Goal: Information Seeking & Learning: Learn about a topic

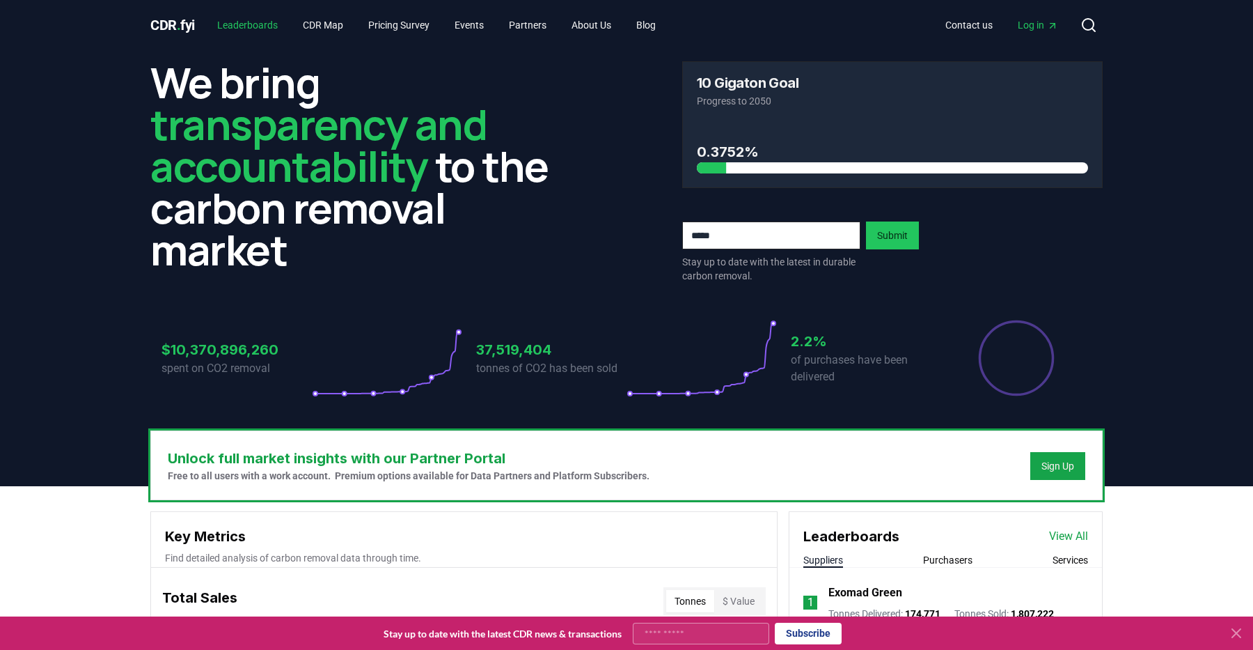
click at [247, 33] on link "Leaderboards" at bounding box center [247, 25] width 83 height 25
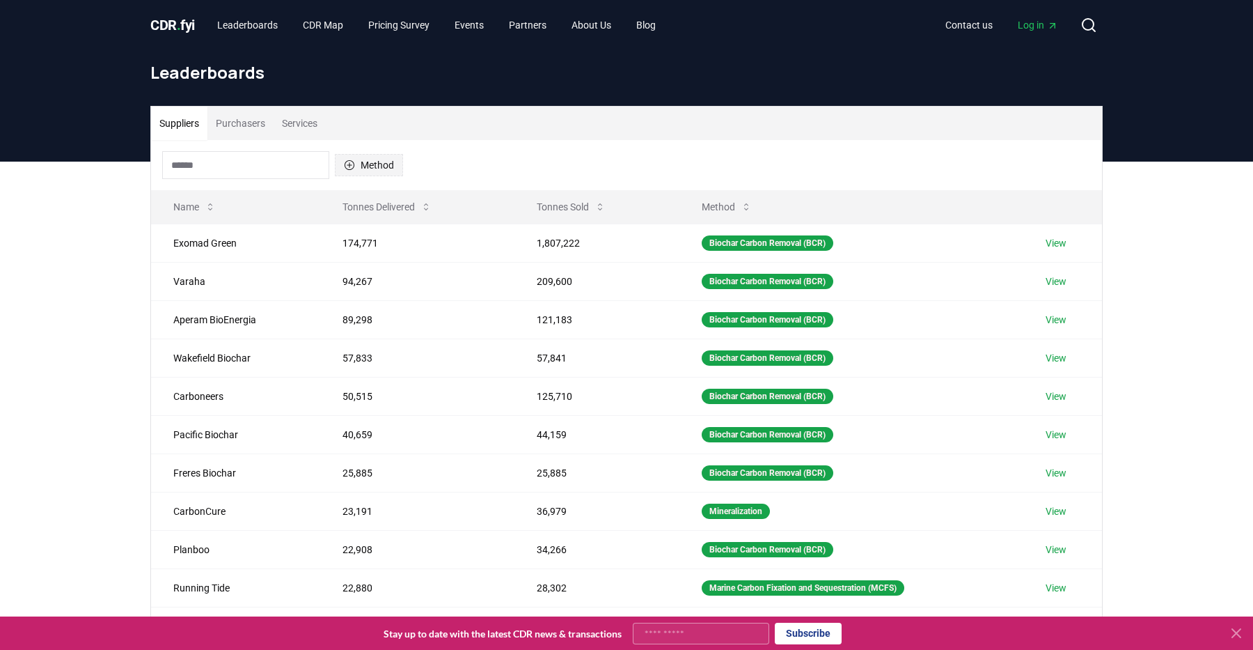
click at [363, 173] on button "Method" at bounding box center [369, 165] width 68 height 22
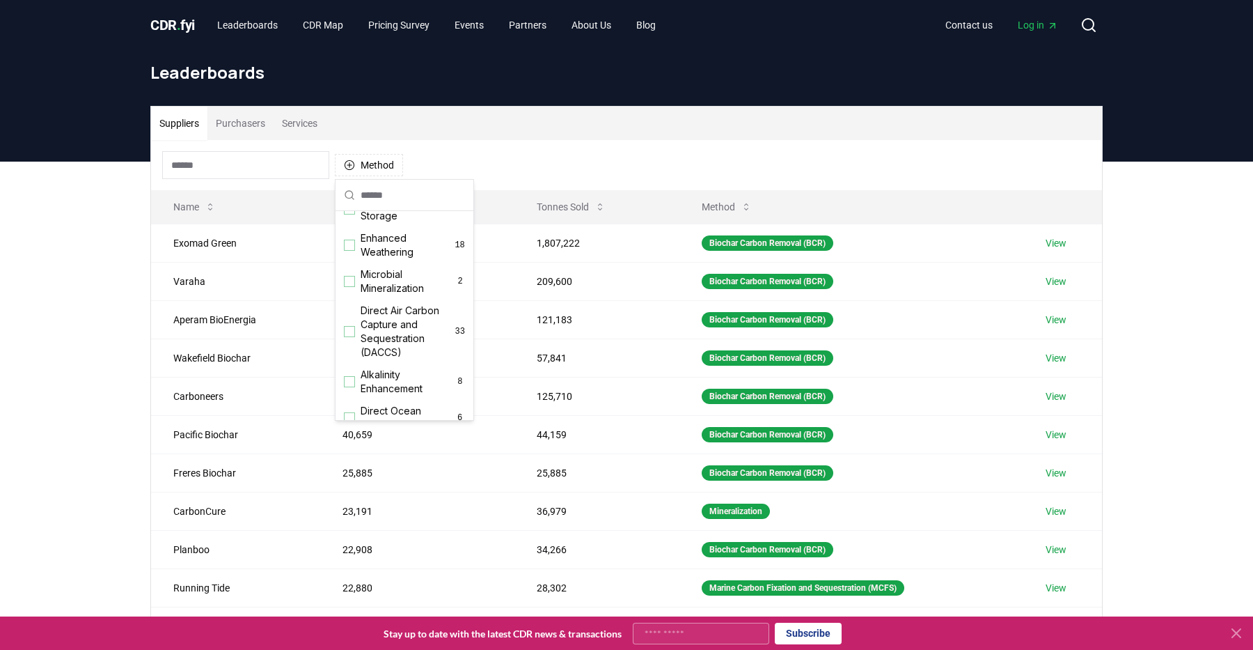
scroll to position [235, 0]
click at [375, 332] on span "Direct Air Carbon Capture and Sequestration (DACCS)" at bounding box center [408, 329] width 95 height 56
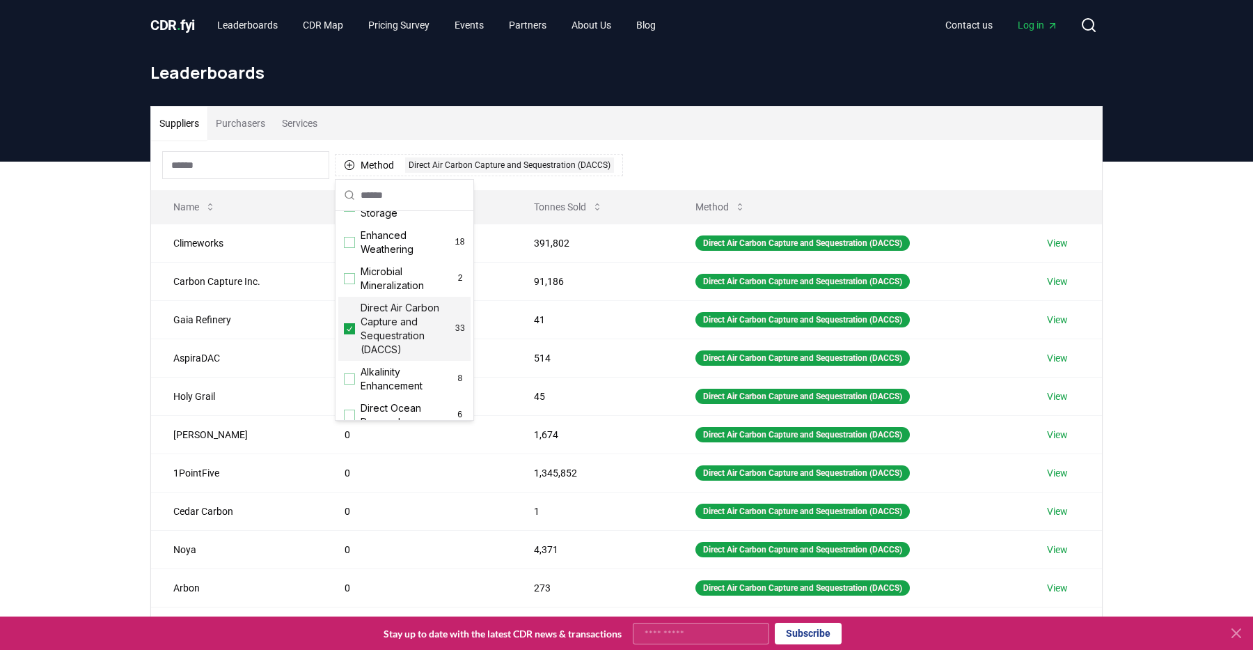
click at [131, 402] on div "Suppliers Purchasers Services Method 1 Direct Air Carbon Capture and Sequestrat…" at bounding box center [626, 441] width 1253 height 558
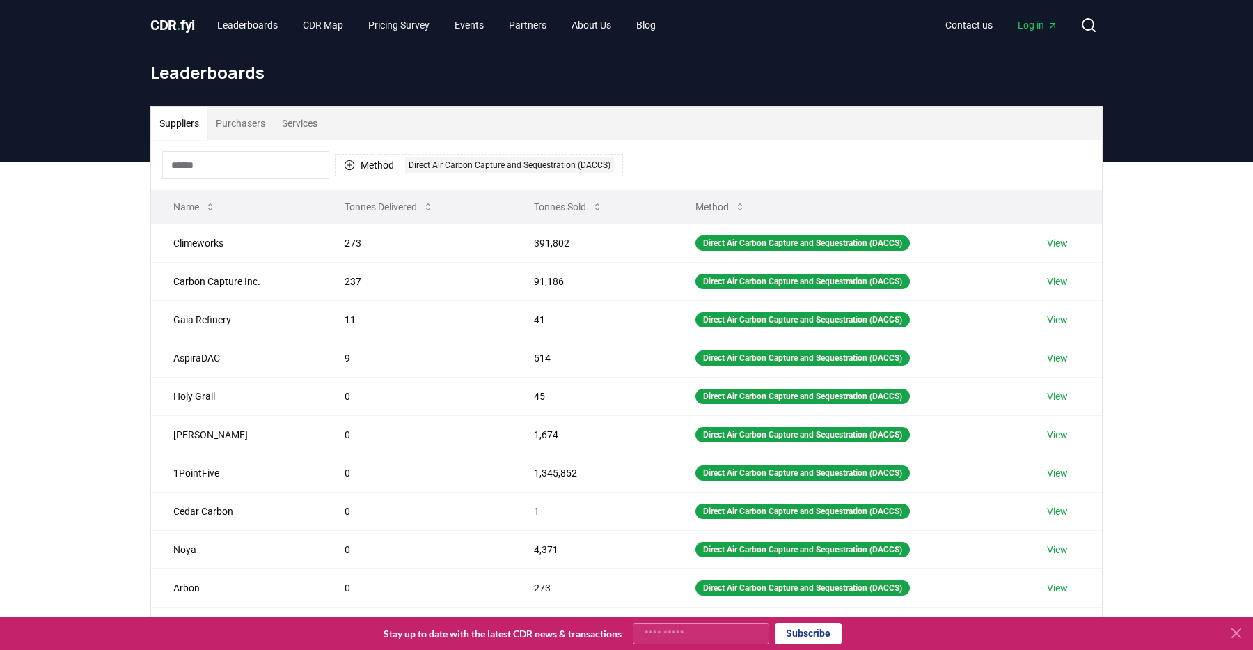
click at [214, 221] on th "Name" at bounding box center [236, 206] width 171 height 33
click at [210, 213] on button "Name" at bounding box center [194, 207] width 65 height 28
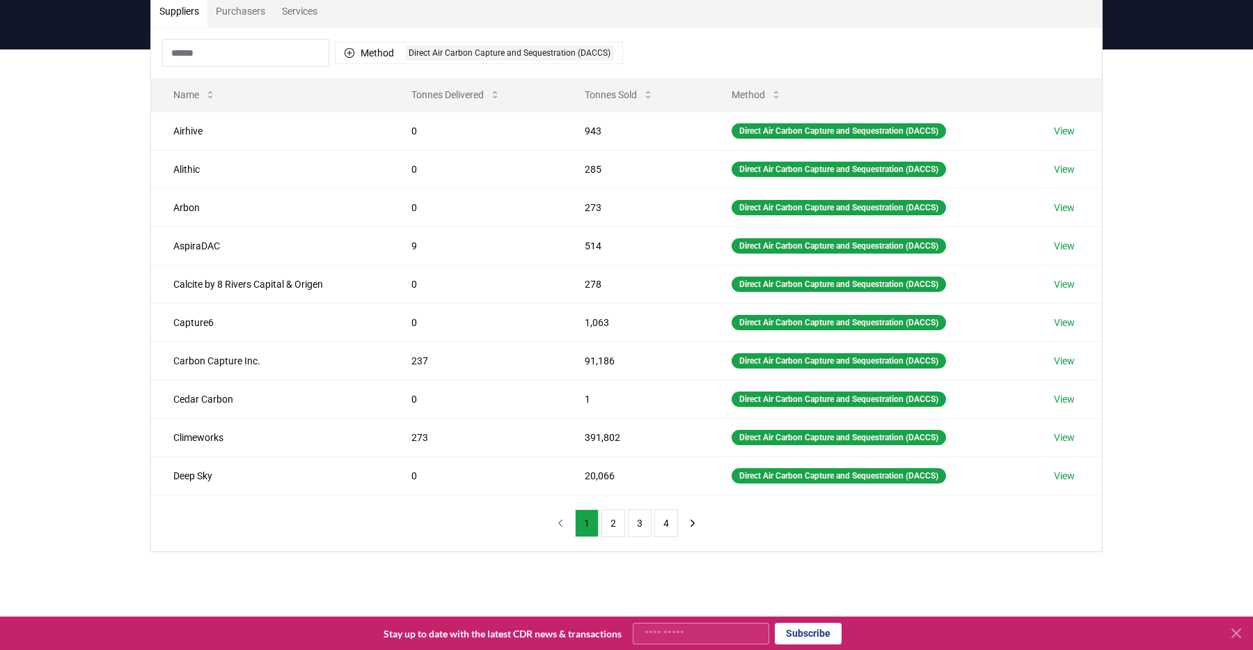
scroll to position [102, 0]
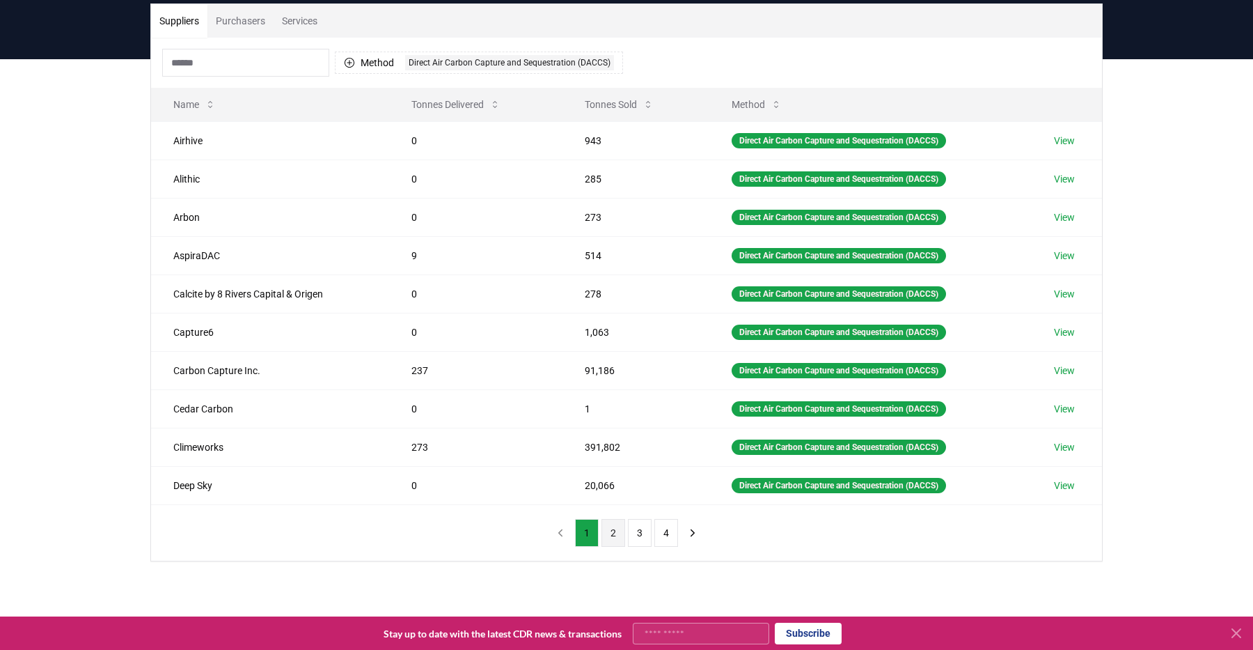
click at [620, 542] on button "2" at bounding box center [614, 533] width 24 height 28
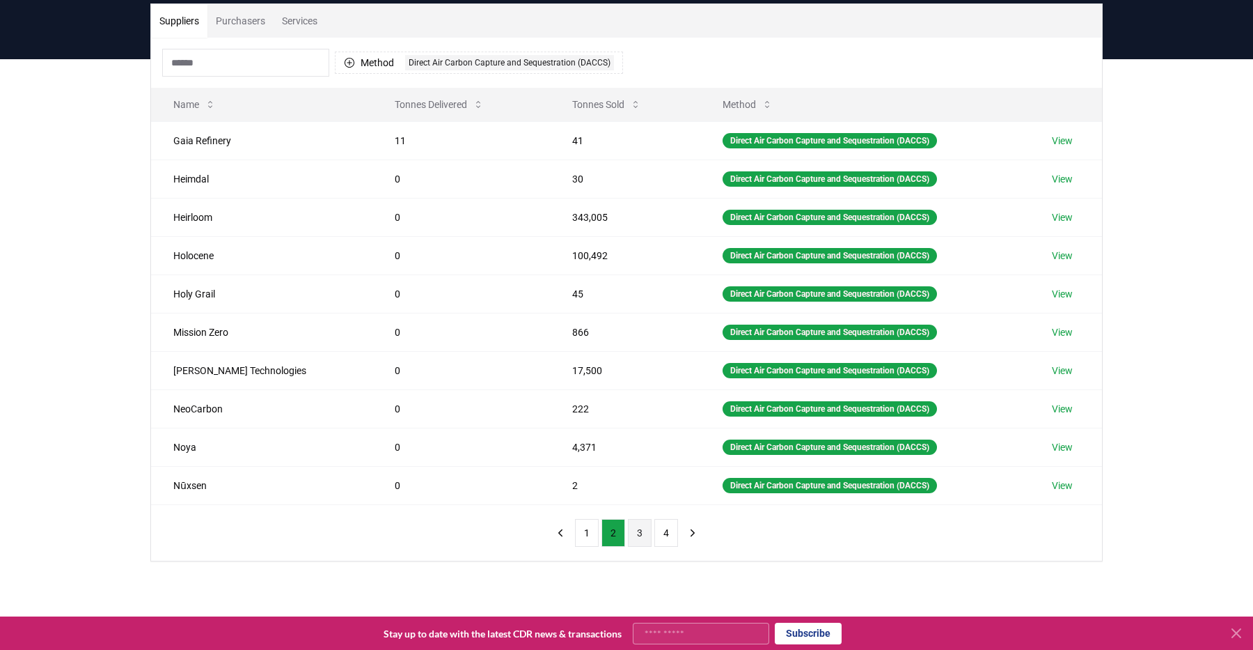
click at [634, 538] on button "3" at bounding box center [640, 533] width 24 height 28
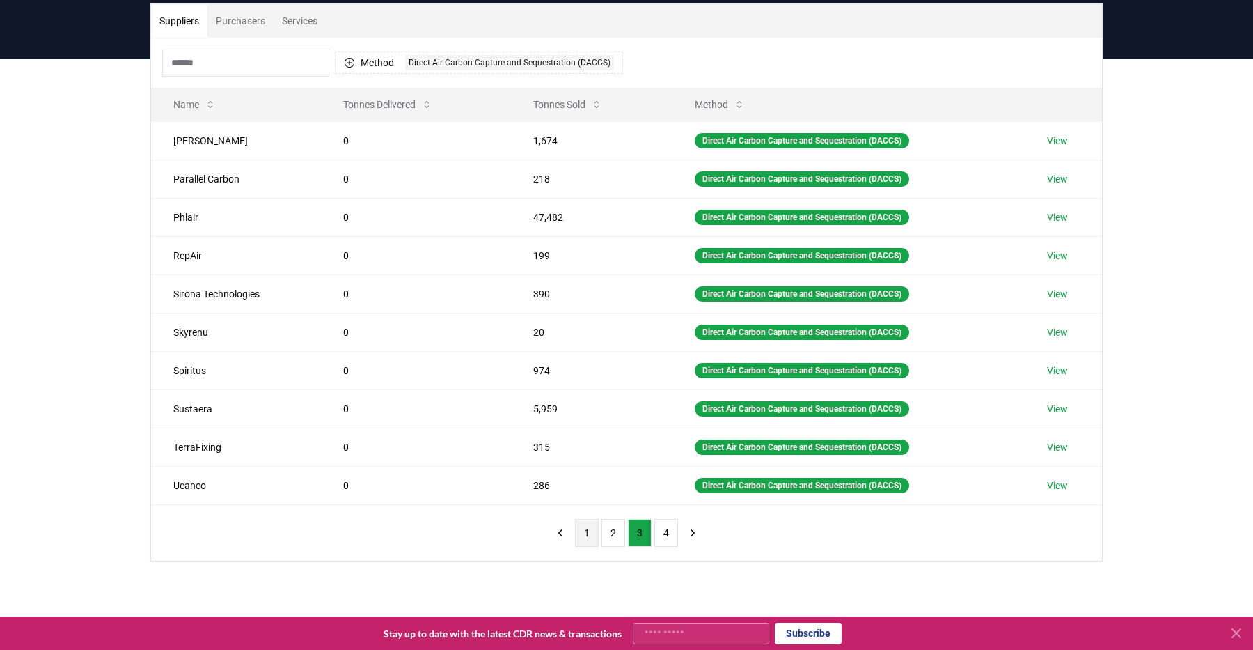
click at [588, 531] on button "1" at bounding box center [587, 533] width 24 height 28
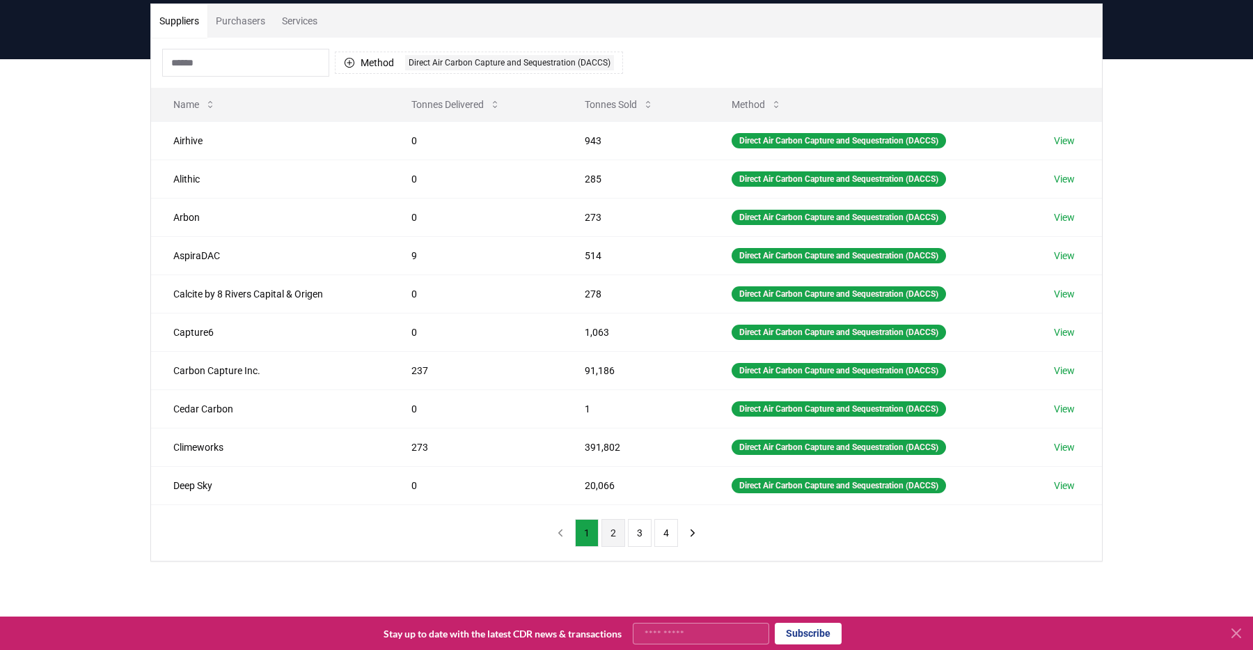
click at [615, 533] on button "2" at bounding box center [614, 533] width 24 height 28
